Goal: Task Accomplishment & Management: Manage account settings

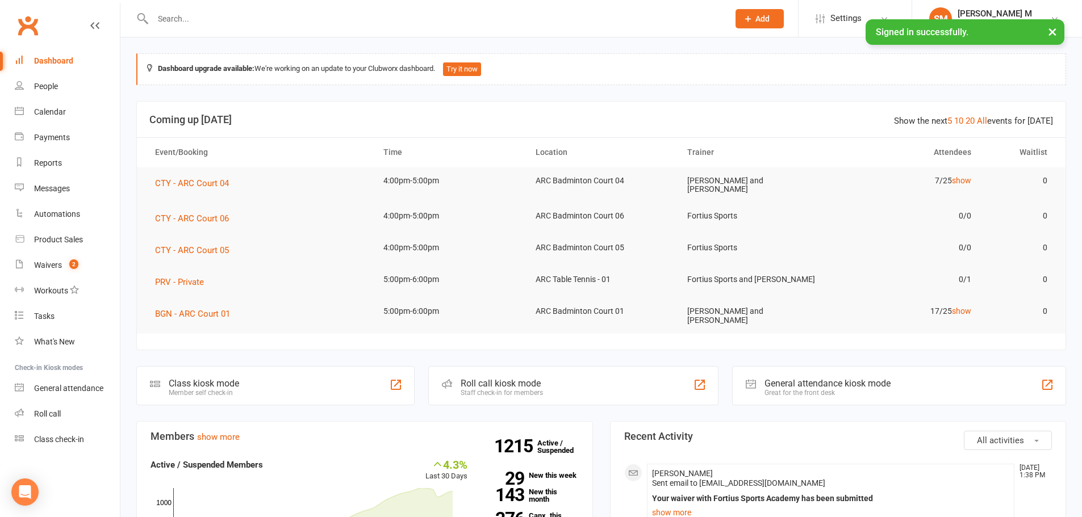
click at [215, 14] on input "text" at bounding box center [434, 19] width 571 height 16
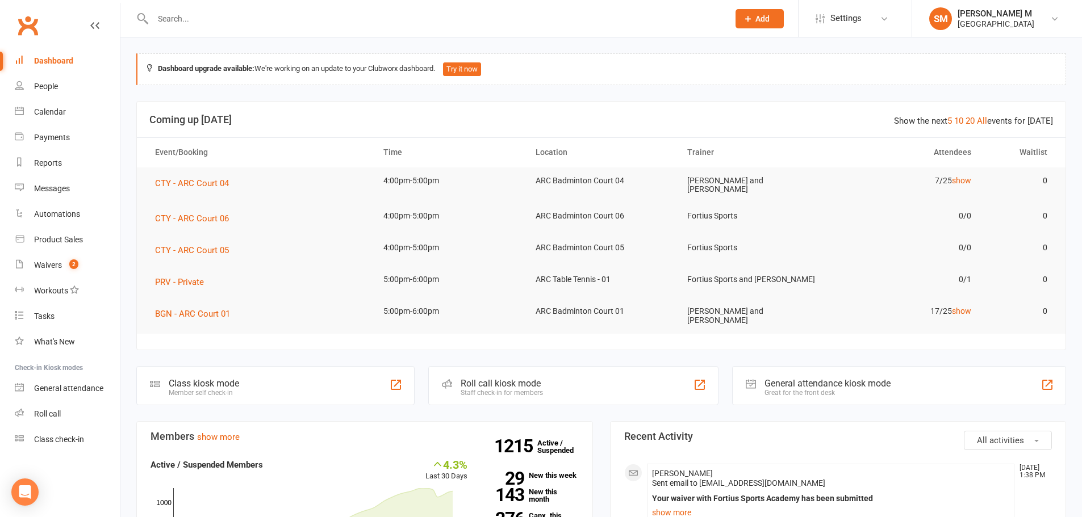
paste input "[PERSON_NAME]"
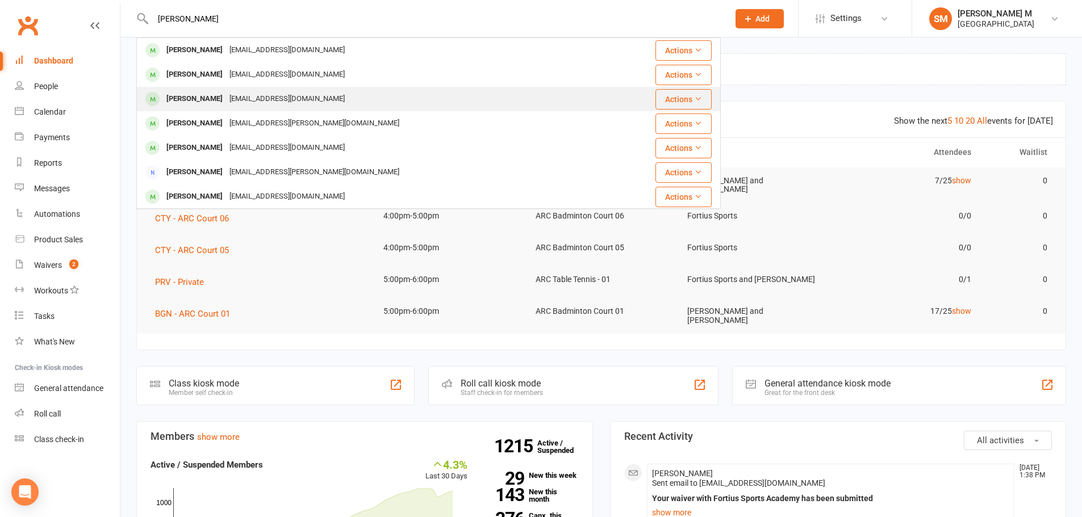
type input "[PERSON_NAME]"
click at [229, 107] on div "[EMAIL_ADDRESS][DOMAIN_NAME]" at bounding box center [287, 99] width 122 height 16
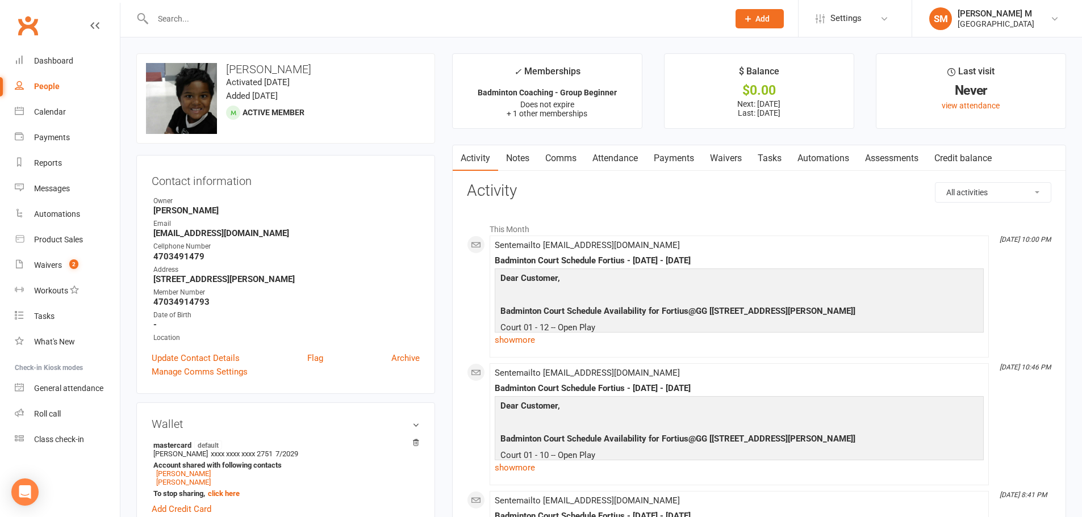
click at [668, 162] on link "Payments" at bounding box center [674, 158] width 56 height 26
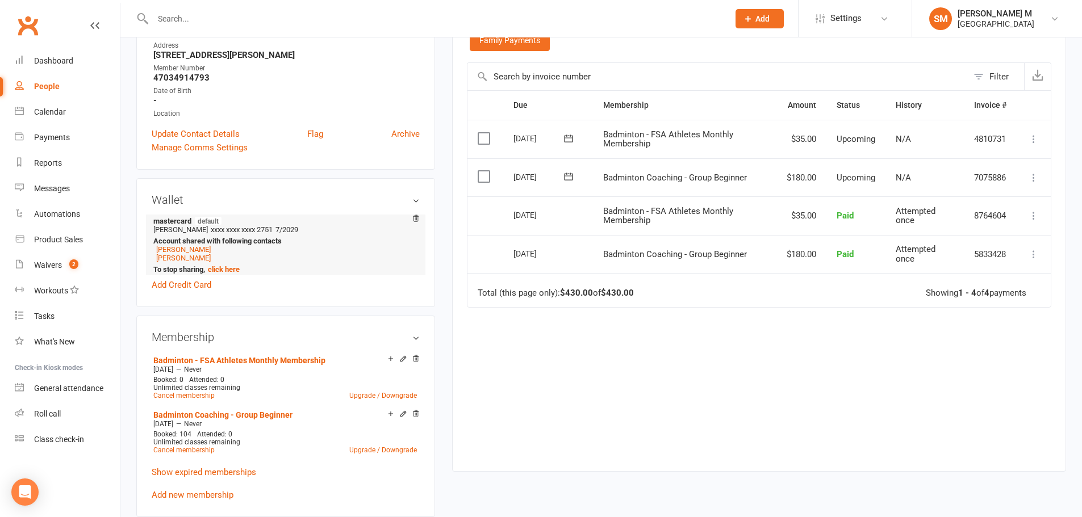
scroll to position [227, 0]
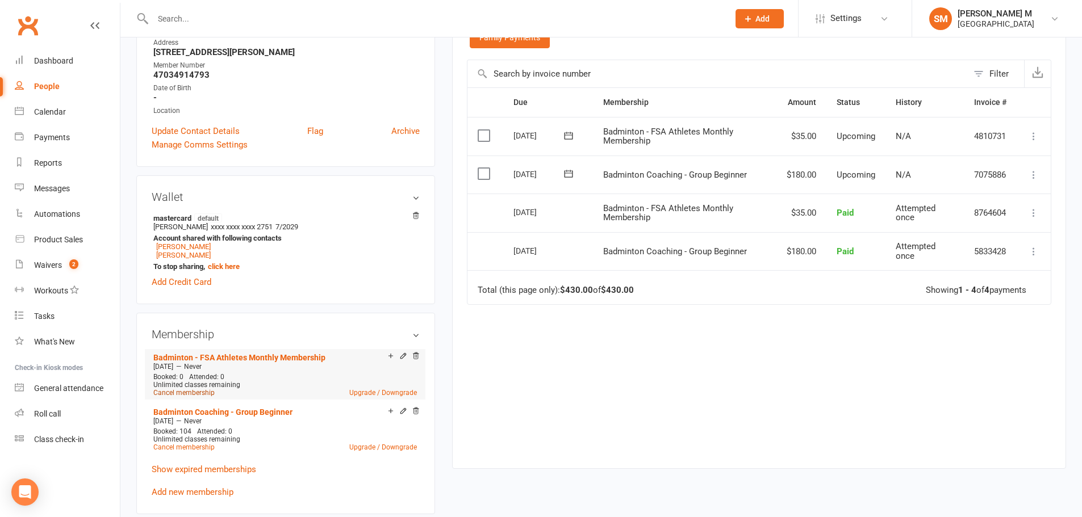
click at [201, 392] on link "Cancel membership" at bounding box center [183, 393] width 61 height 8
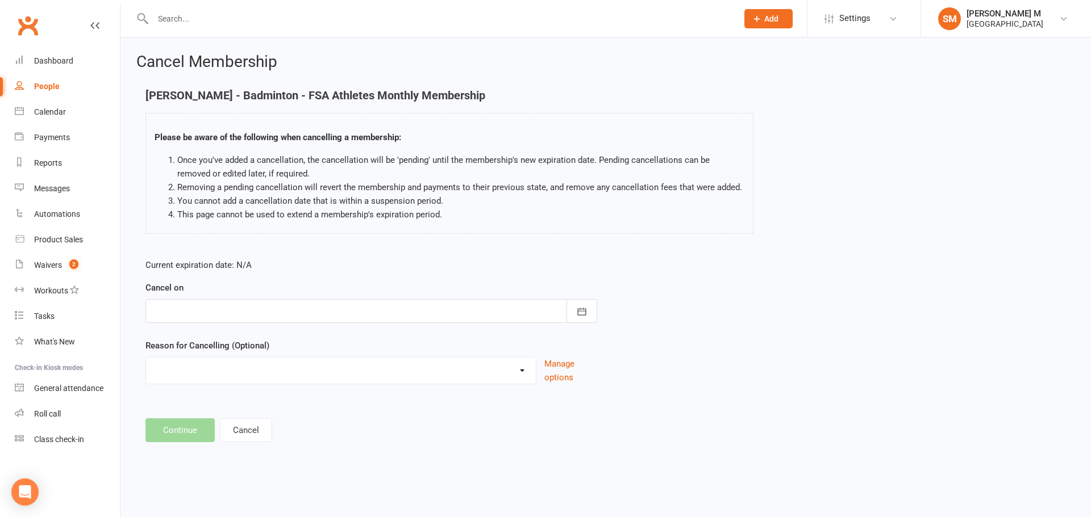
click at [272, 319] on div at bounding box center [371, 311] width 452 height 24
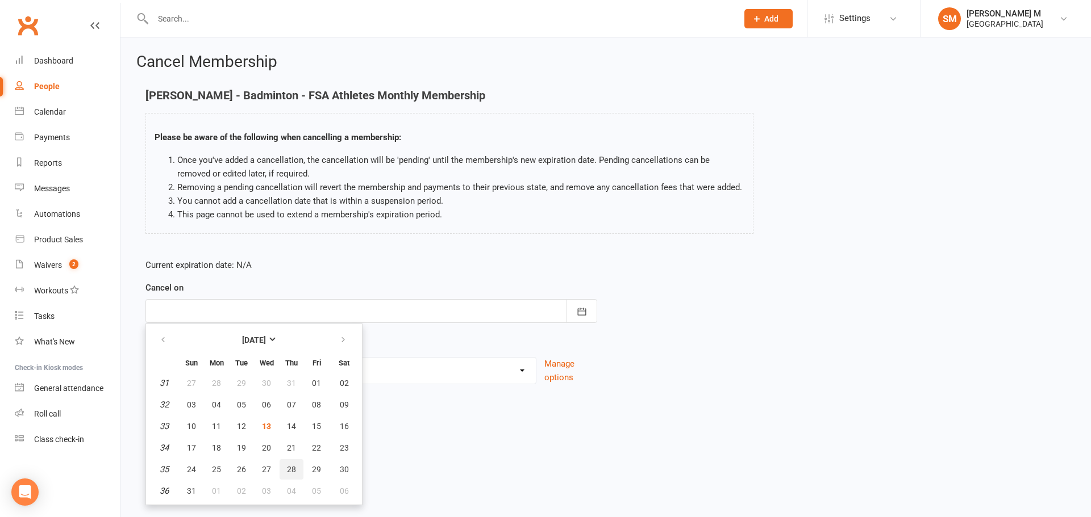
click at [301, 464] on button "28" at bounding box center [291, 470] width 24 height 20
type input "[DATE]"
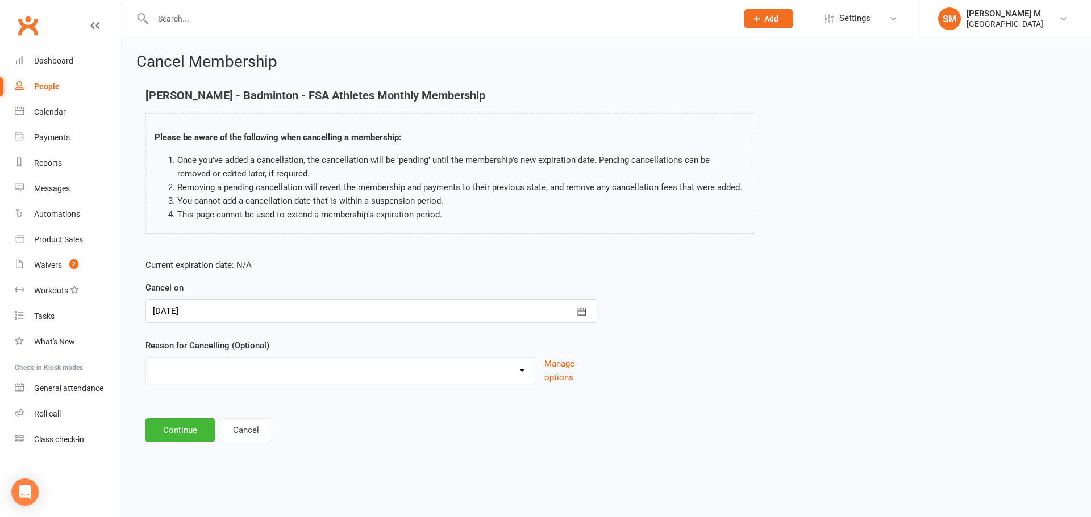
click at [219, 368] on select "Coaches Request Coach Request Customer requested via email to cancel End Of Sum…" at bounding box center [341, 369] width 390 height 23
select select "2"
click at [146, 358] on select "Coaches Request Coach Request Customer requested via email to cancel End Of Sum…" at bounding box center [341, 369] width 390 height 23
click at [188, 429] on button "Continue" at bounding box center [179, 431] width 69 height 24
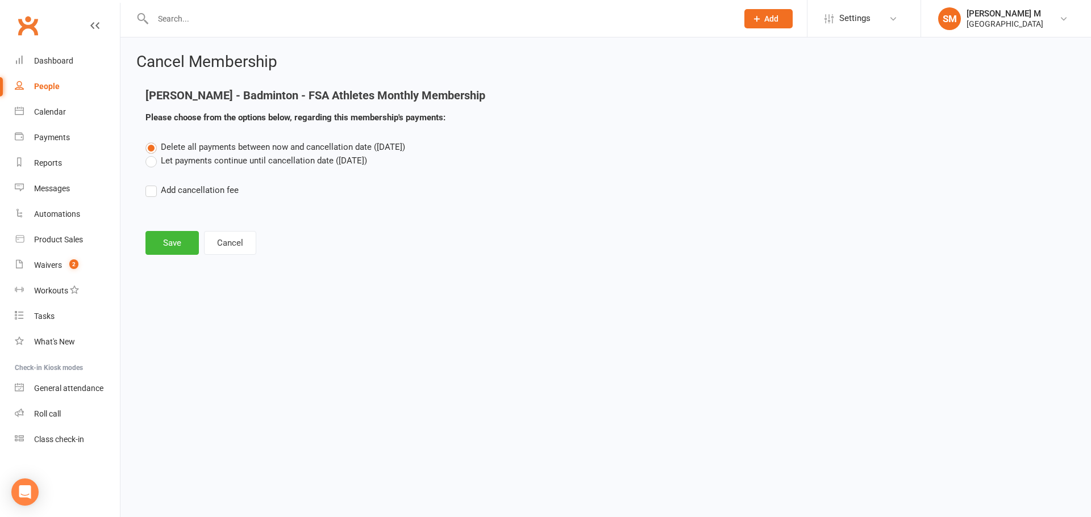
click at [179, 161] on label "Let payments continue until cancellation date ([DATE])" at bounding box center [256, 161] width 222 height 14
click at [153, 154] on input "Let payments continue until cancellation date ([DATE])" at bounding box center [148, 154] width 7 height 0
click at [169, 246] on button "Save" at bounding box center [171, 243] width 53 height 24
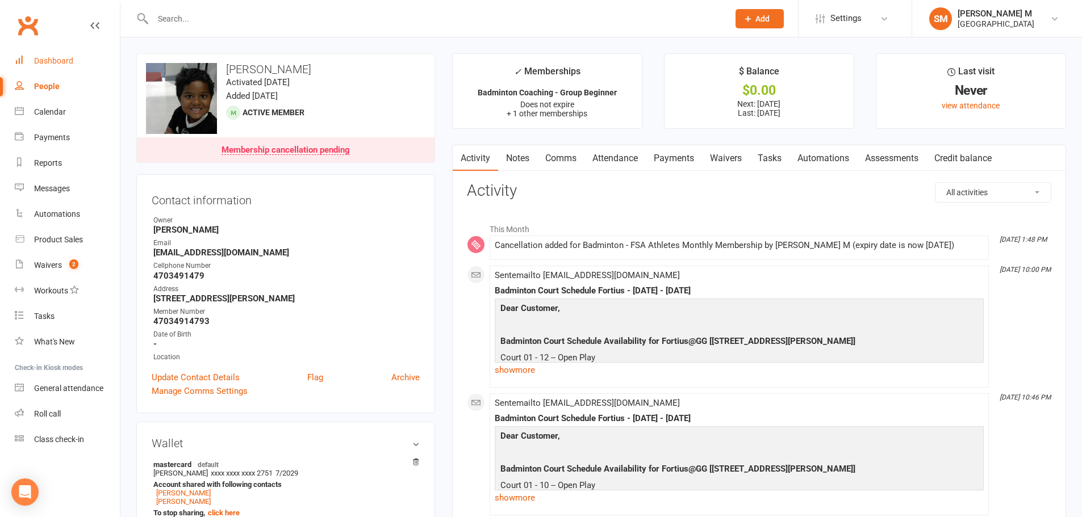
click at [57, 56] on link "Dashboard" at bounding box center [67, 61] width 105 height 26
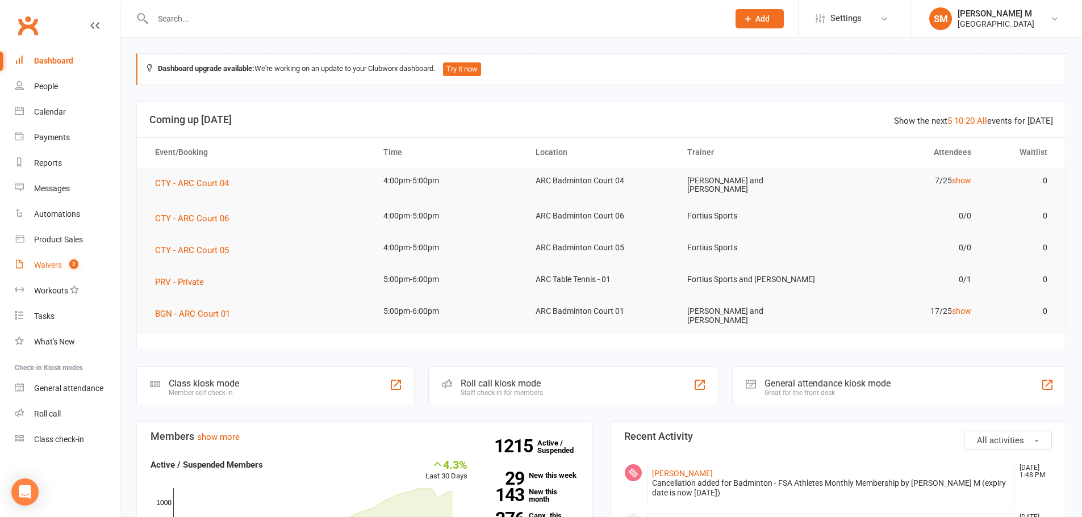
click at [65, 261] on count-badge "2" at bounding box center [71, 265] width 15 height 9
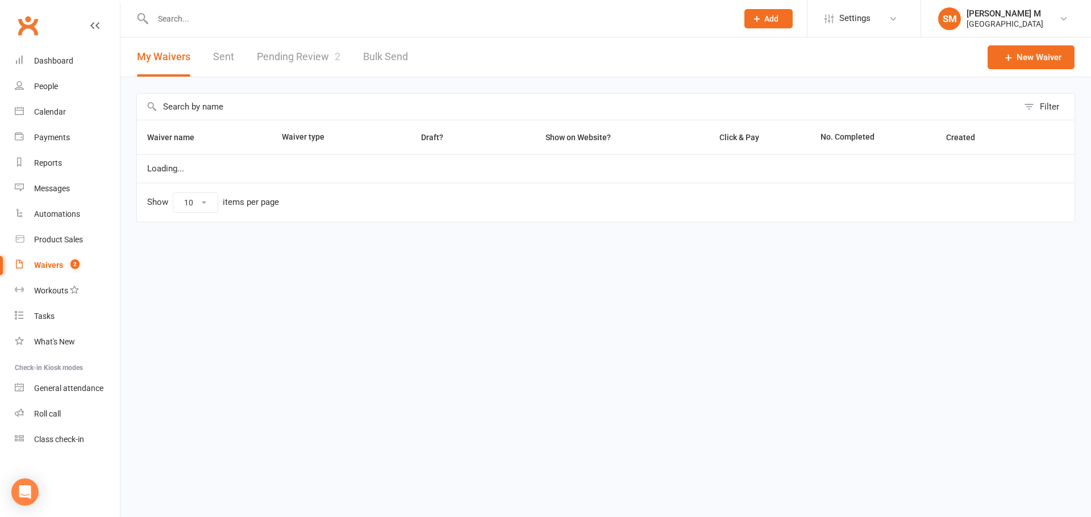
click at [325, 50] on link "Pending Review 2" at bounding box center [298, 56] width 83 height 39
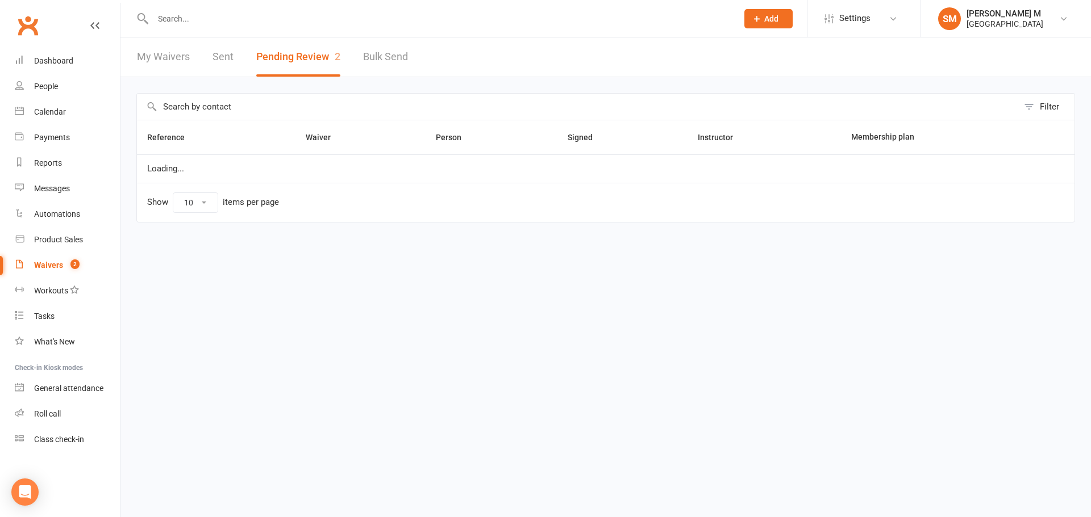
select select "100"
